Goal: Information Seeking & Learning: Understand process/instructions

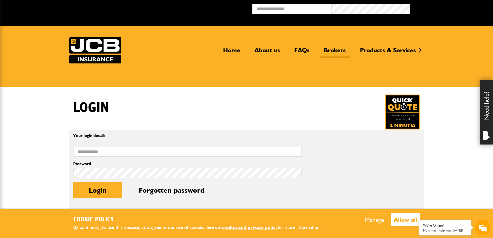
click at [335, 50] on link "Brokers" at bounding box center [335, 52] width 30 height 12
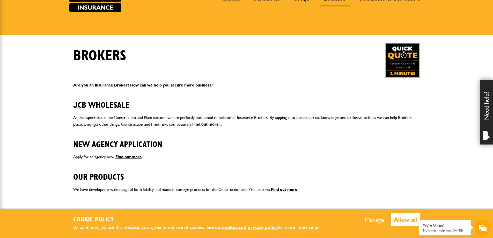
scroll to position [78, 0]
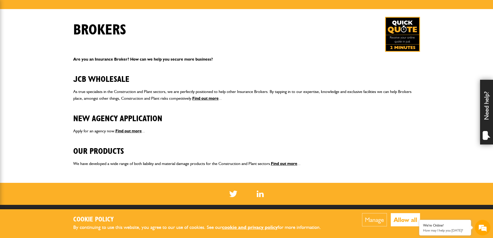
click at [408, 220] on button "Allow all" at bounding box center [405, 219] width 29 height 13
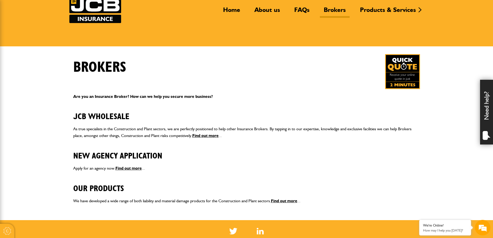
scroll to position [0, 0]
click at [405, 79] on img at bounding box center [402, 71] width 35 height 35
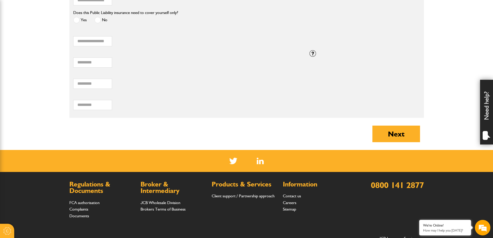
scroll to position [596, 0]
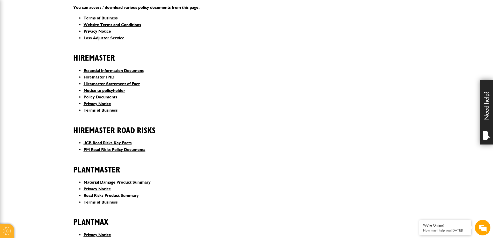
scroll to position [155, 0]
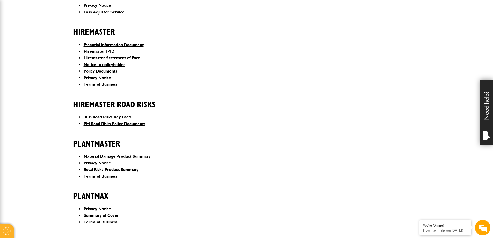
click at [113, 157] on link "Material Damage Product Summary" at bounding box center [117, 156] width 67 height 5
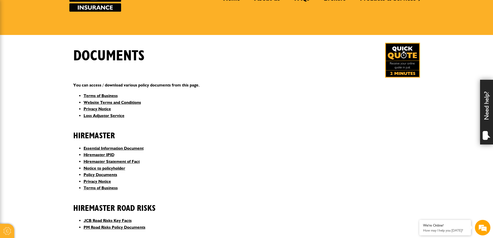
scroll to position [78, 0]
